Goal: Information Seeking & Learning: Learn about a topic

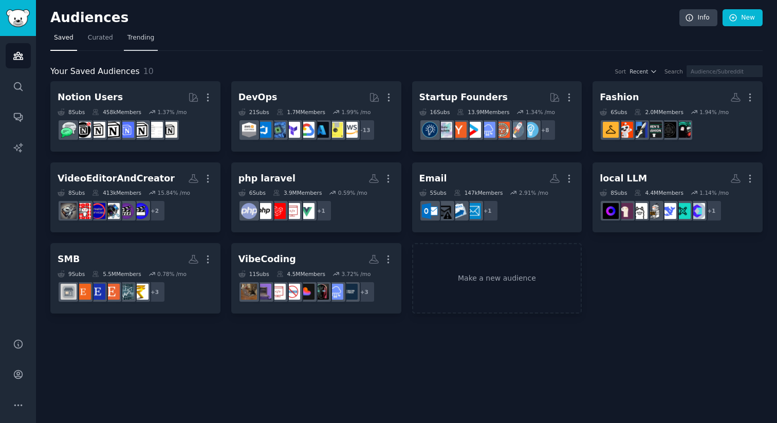
click at [140, 39] on span "Trending" at bounding box center [141, 37] width 27 height 9
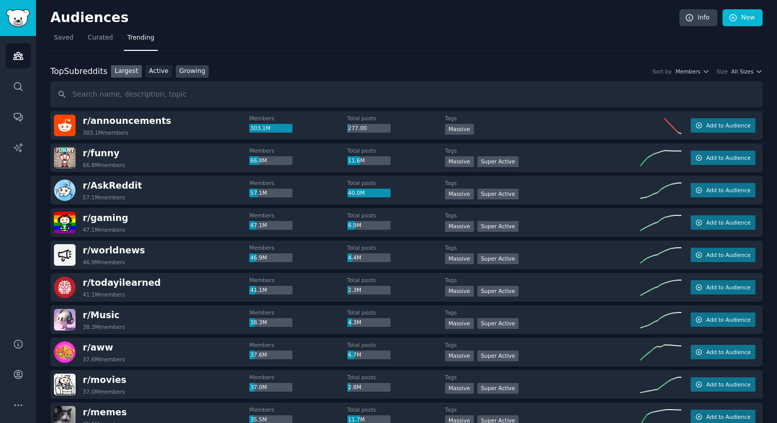
click at [189, 69] on link "Growing" at bounding box center [192, 71] width 33 height 13
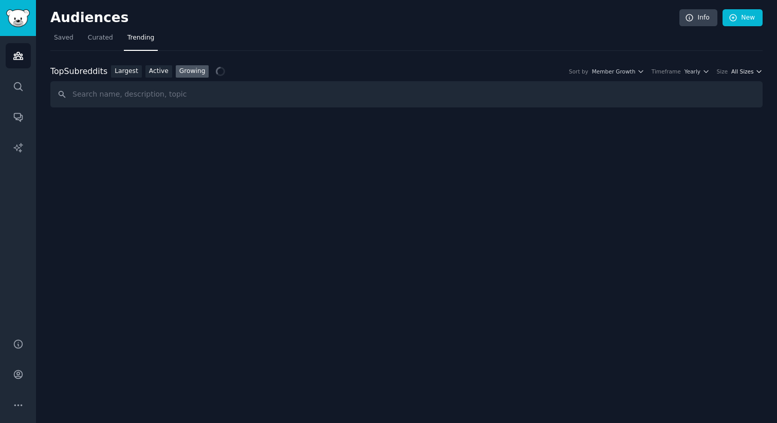
click at [753, 73] on span "All Sizes" at bounding box center [743, 71] width 22 height 7
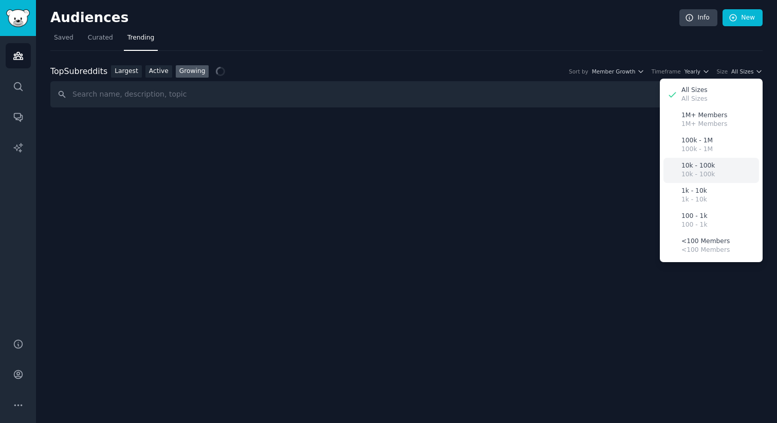
click at [712, 169] on p "10k - 100k" at bounding box center [698, 165] width 33 height 9
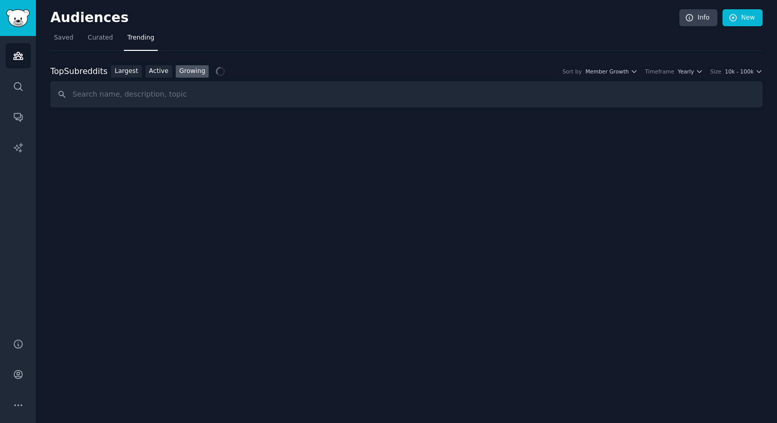
click at [688, 76] on div "Top Subreddits Top Subreddits Largest Active Growing Sort by Member Growth Time…" at bounding box center [406, 71] width 713 height 13
click at [686, 74] on span "Yearly" at bounding box center [686, 71] width 16 height 7
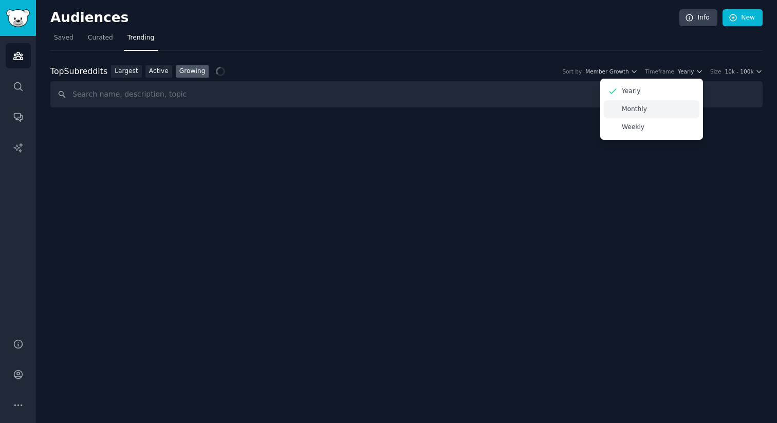
click at [646, 106] on p "Monthly" at bounding box center [634, 109] width 25 height 9
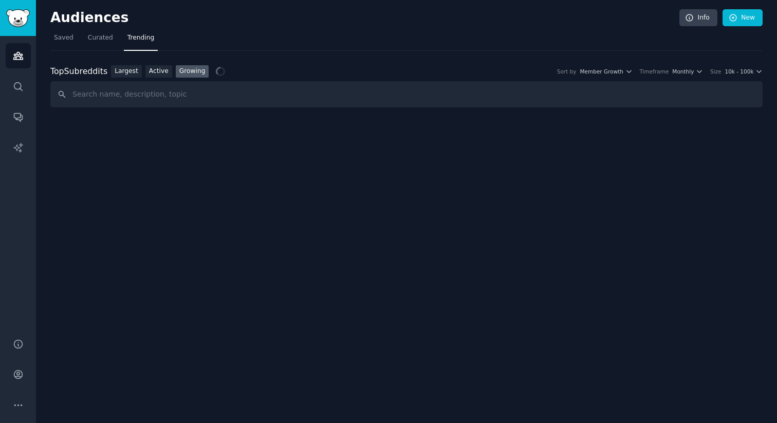
click at [691, 66] on div "Top Subreddits Top Subreddits Largest Active Growing Sort by Member Growth Time…" at bounding box center [406, 71] width 713 height 13
click at [681, 80] on div "Top Subreddits Top Subreddits Largest Active Growing Sort by Member Growth Time…" at bounding box center [406, 86] width 713 height 43
click at [681, 77] on div "Top Subreddits Top Subreddits Largest Active Growing Sort by Member Growth Time…" at bounding box center [406, 71] width 713 height 13
click at [680, 70] on span "Monthly" at bounding box center [684, 71] width 22 height 7
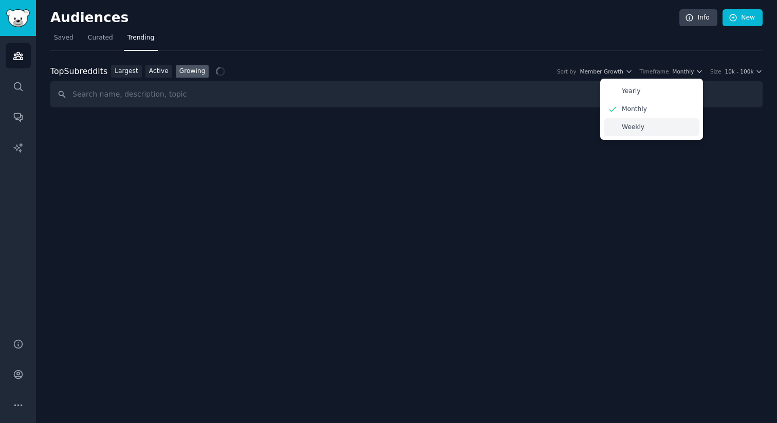
click at [646, 128] on div "Weekly" at bounding box center [652, 127] width 96 height 18
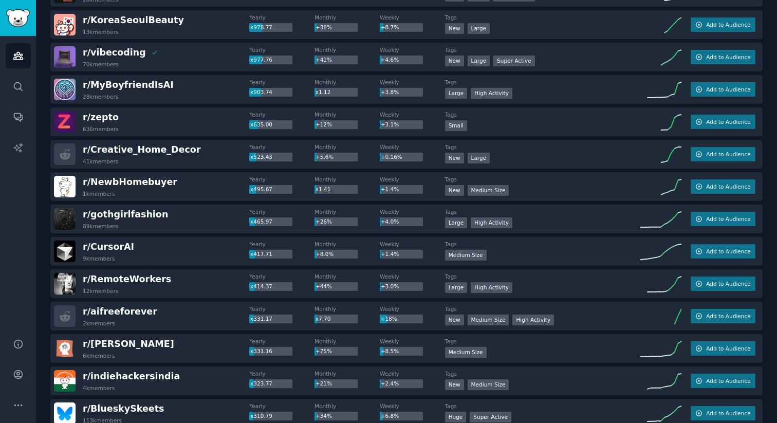
scroll to position [224, 0]
